Goal: Navigation & Orientation: Find specific page/section

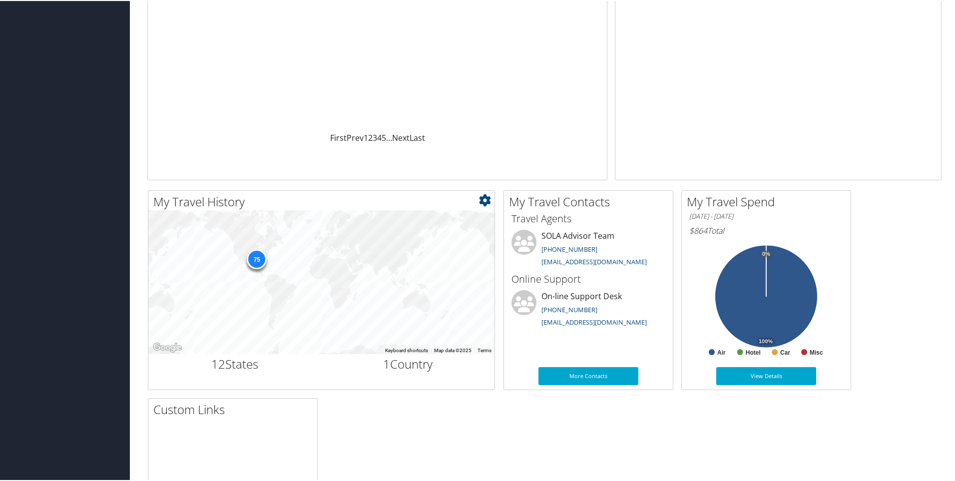
scroll to position [150, 0]
click at [486, 200] on icon at bounding box center [485, 200] width 12 height 12
click at [291, 258] on div "75" at bounding box center [321, 282] width 346 height 144
click at [481, 203] on icon at bounding box center [485, 200] width 12 height 12
click at [452, 225] on link "Medium" at bounding box center [425, 233] width 131 height 17
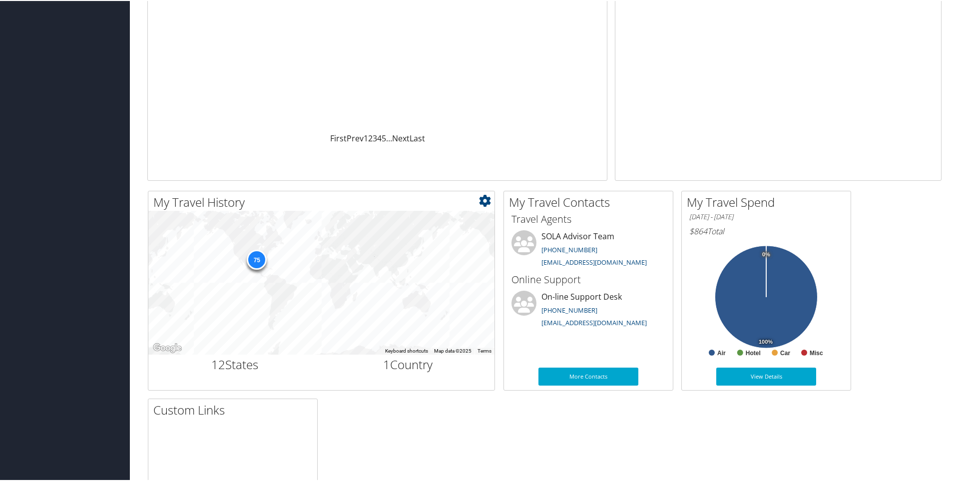
click at [492, 204] on h2 "My Travel History" at bounding box center [323, 201] width 341 height 17
click at [486, 198] on icon at bounding box center [485, 200] width 12 height 12
click at [460, 211] on link "Small" at bounding box center [425, 216] width 131 height 17
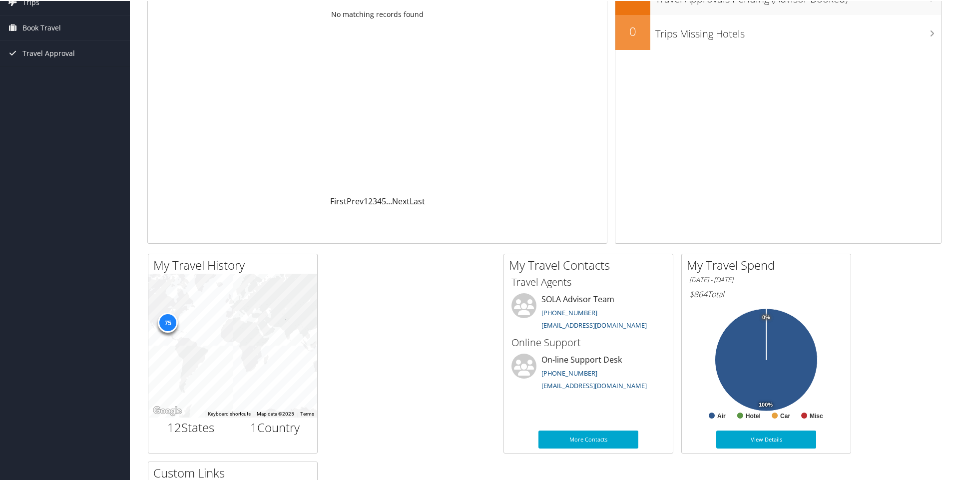
scroll to position [0, 0]
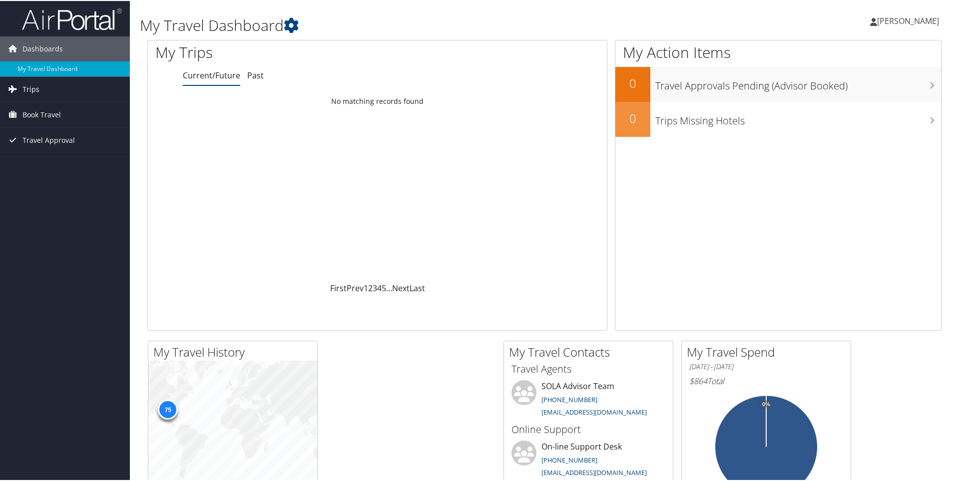
click at [37, 92] on span "Trips" at bounding box center [30, 88] width 17 height 25
click at [44, 118] on link "Past Trips" at bounding box center [65, 123] width 130 height 15
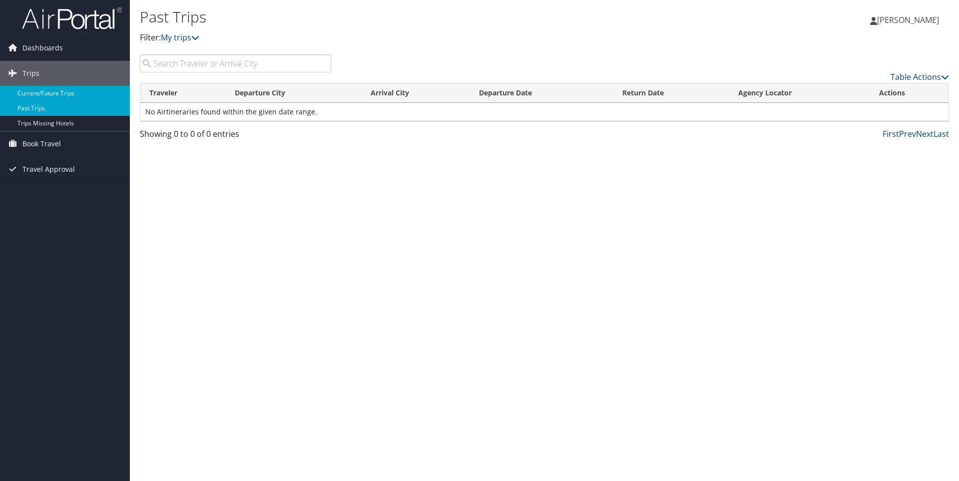
click at [61, 91] on link "Current/Future Trips" at bounding box center [65, 93] width 130 height 15
click at [65, 110] on link "Past Trips" at bounding box center [65, 108] width 130 height 15
click at [74, 140] on link "Book Travel" at bounding box center [65, 143] width 130 height 25
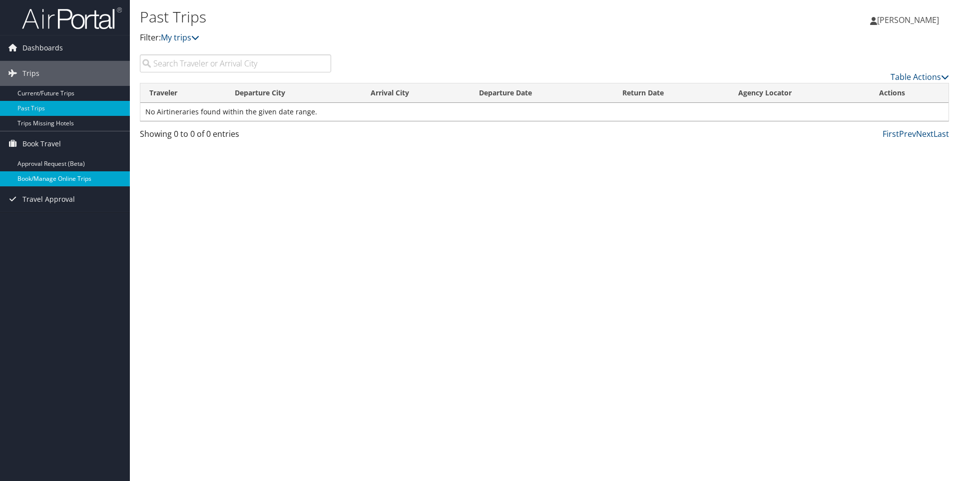
click at [48, 177] on link "Book/Manage Online Trips" at bounding box center [65, 178] width 130 height 15
